Goal: Task Accomplishment & Management: Manage account settings

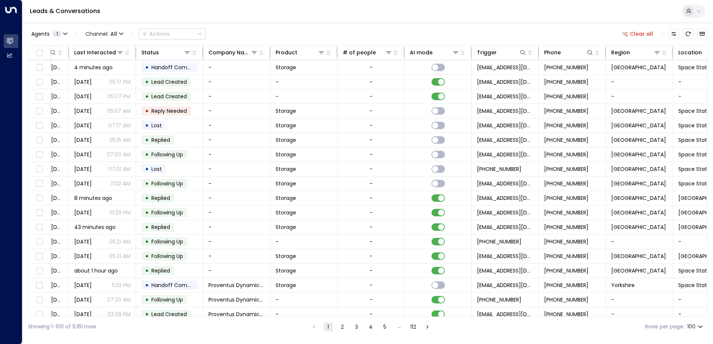
scroll to position [0, 152]
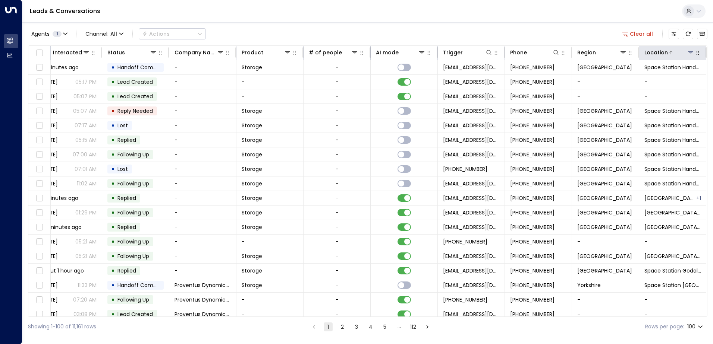
click at [689, 52] on icon at bounding box center [690, 53] width 6 height 6
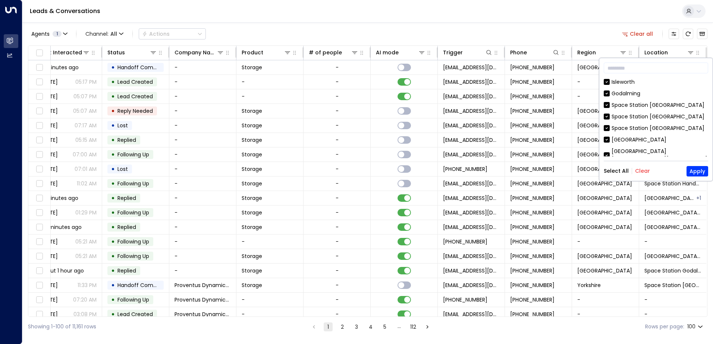
click at [641, 173] on button "Clear" at bounding box center [642, 171] width 15 height 6
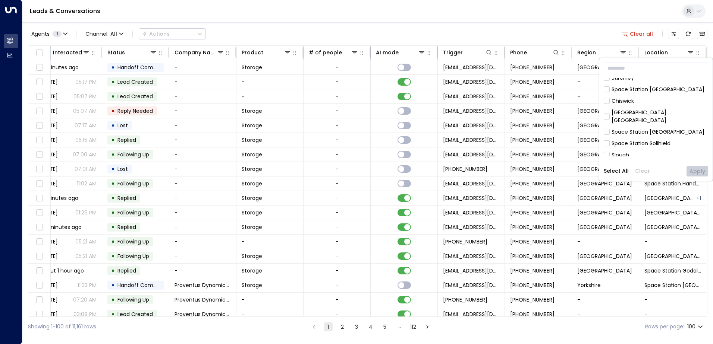
scroll to position [380, 0]
click at [697, 173] on button "Apply" at bounding box center [697, 171] width 22 height 10
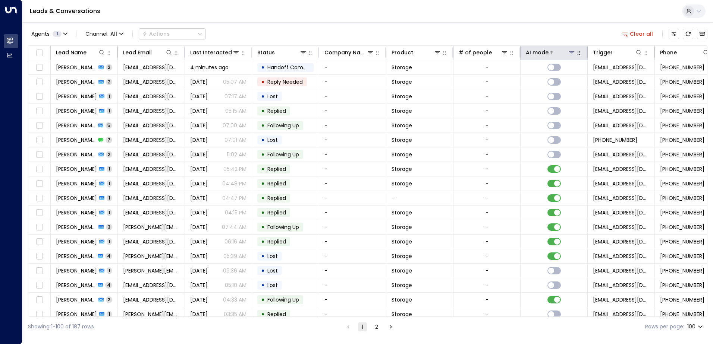
click at [550, 53] on icon at bounding box center [551, 52] width 4 height 4
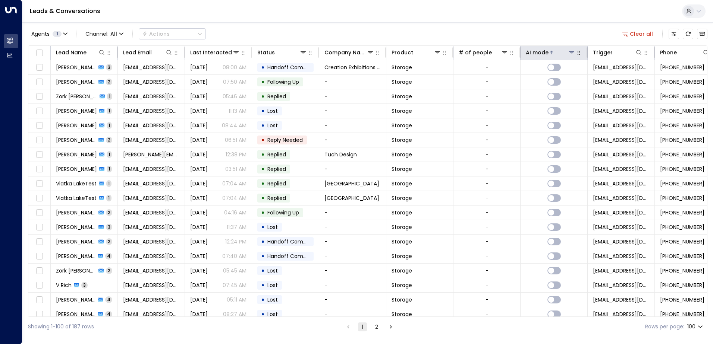
click at [550, 53] on icon at bounding box center [551, 52] width 4 height 4
